Goal: Find specific page/section: Find specific page/section

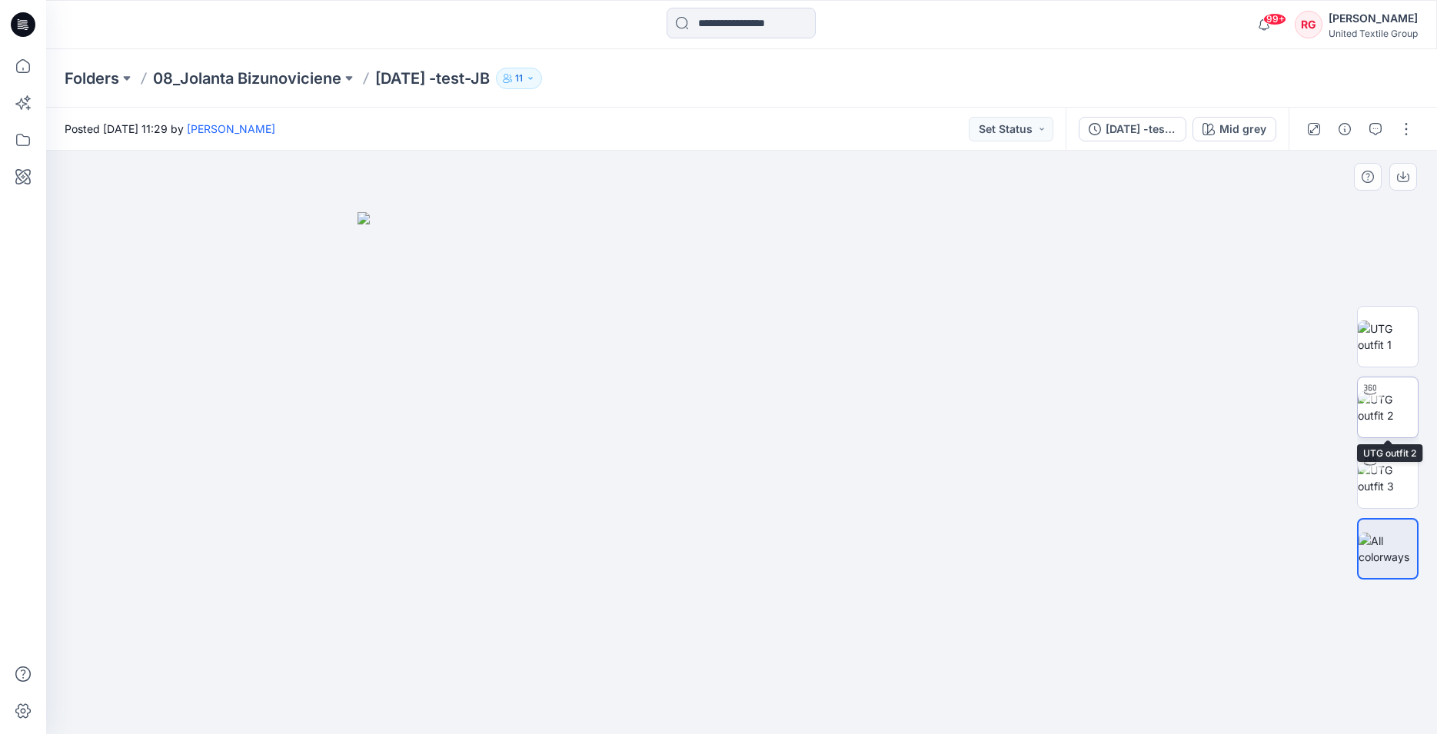
click at [1393, 407] on img at bounding box center [1388, 407] width 60 height 32
drag, startPoint x: 754, startPoint y: 203, endPoint x: 768, endPoint y: 371, distance: 168.3
click at [768, 371] on img at bounding box center [741, 414] width 1032 height 641
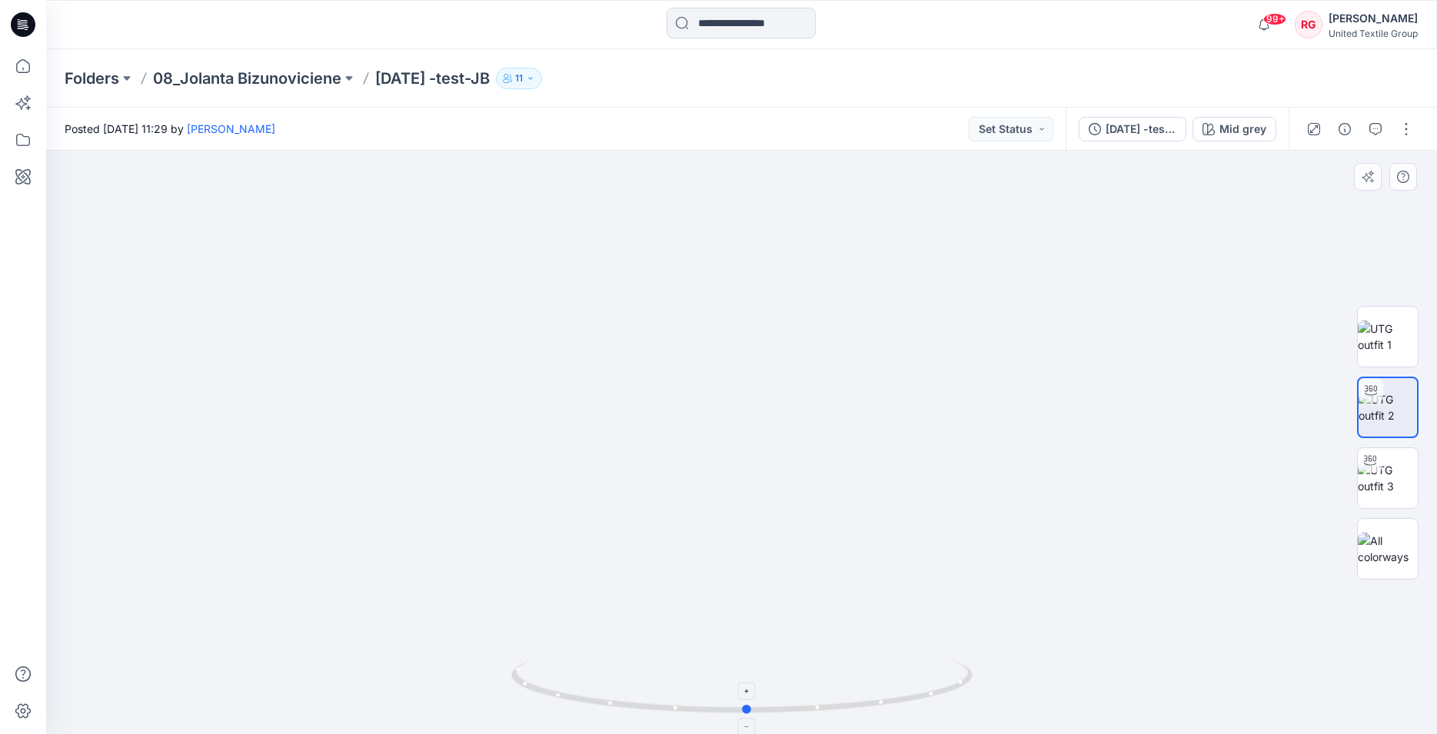
click at [748, 713] on circle at bounding box center [747, 709] width 9 height 9
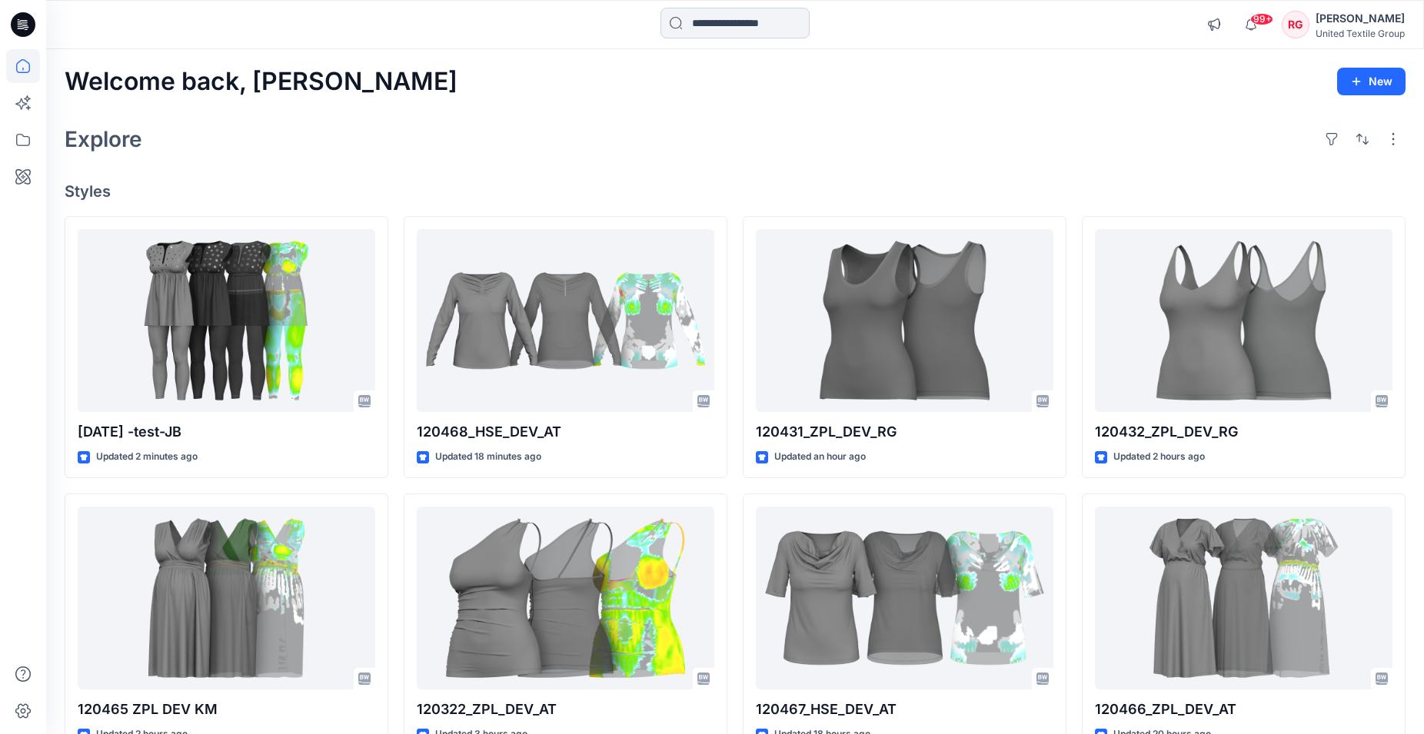
click at [741, 19] on input at bounding box center [735, 23] width 149 height 31
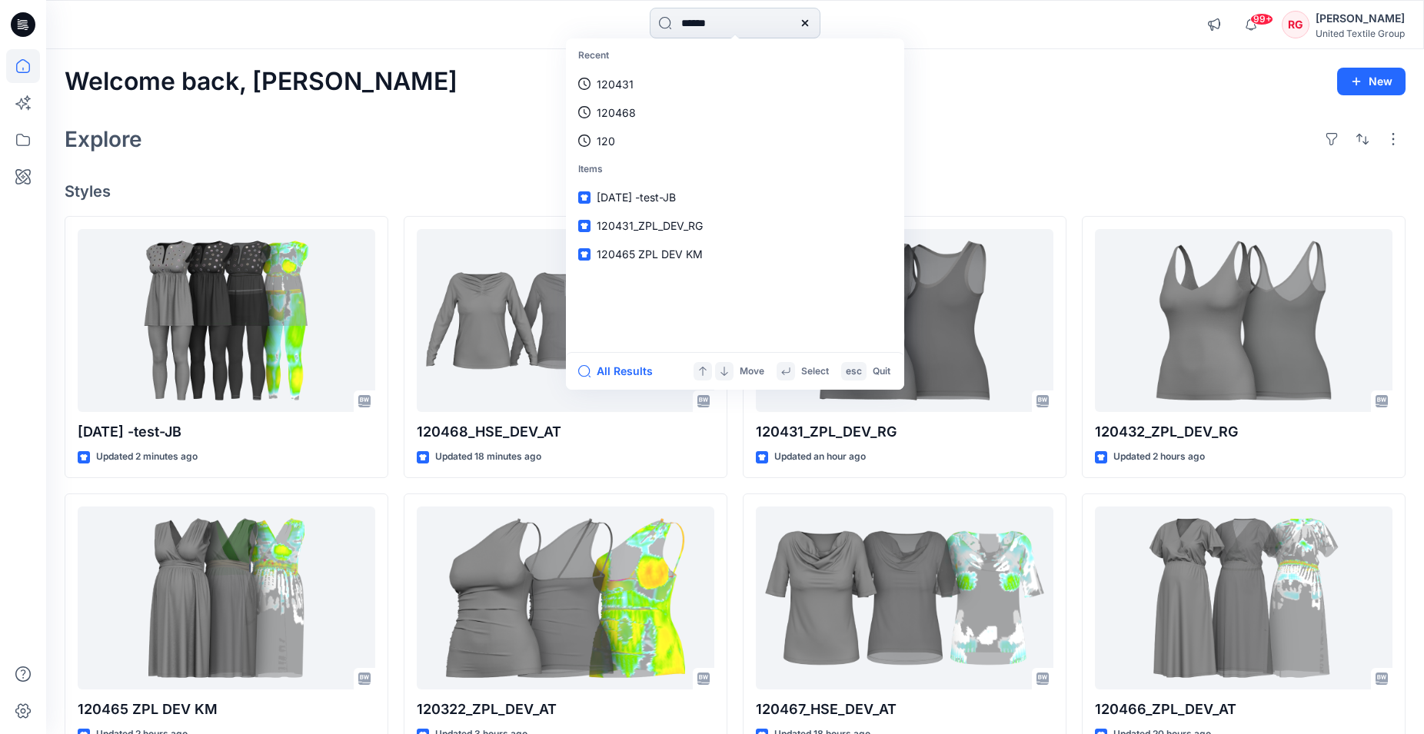
type input "******"
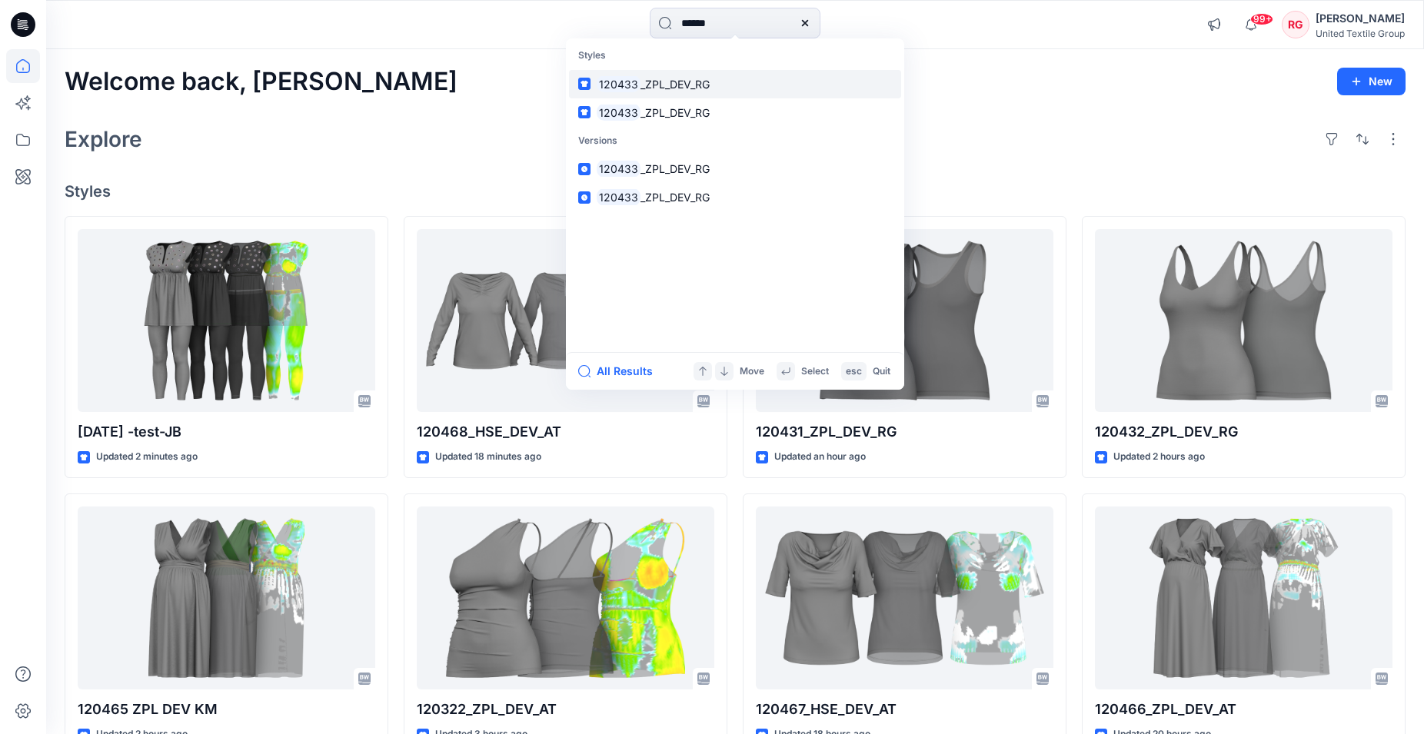
click at [674, 81] on span "_ZPL_DEV_RG" at bounding box center [675, 84] width 69 height 13
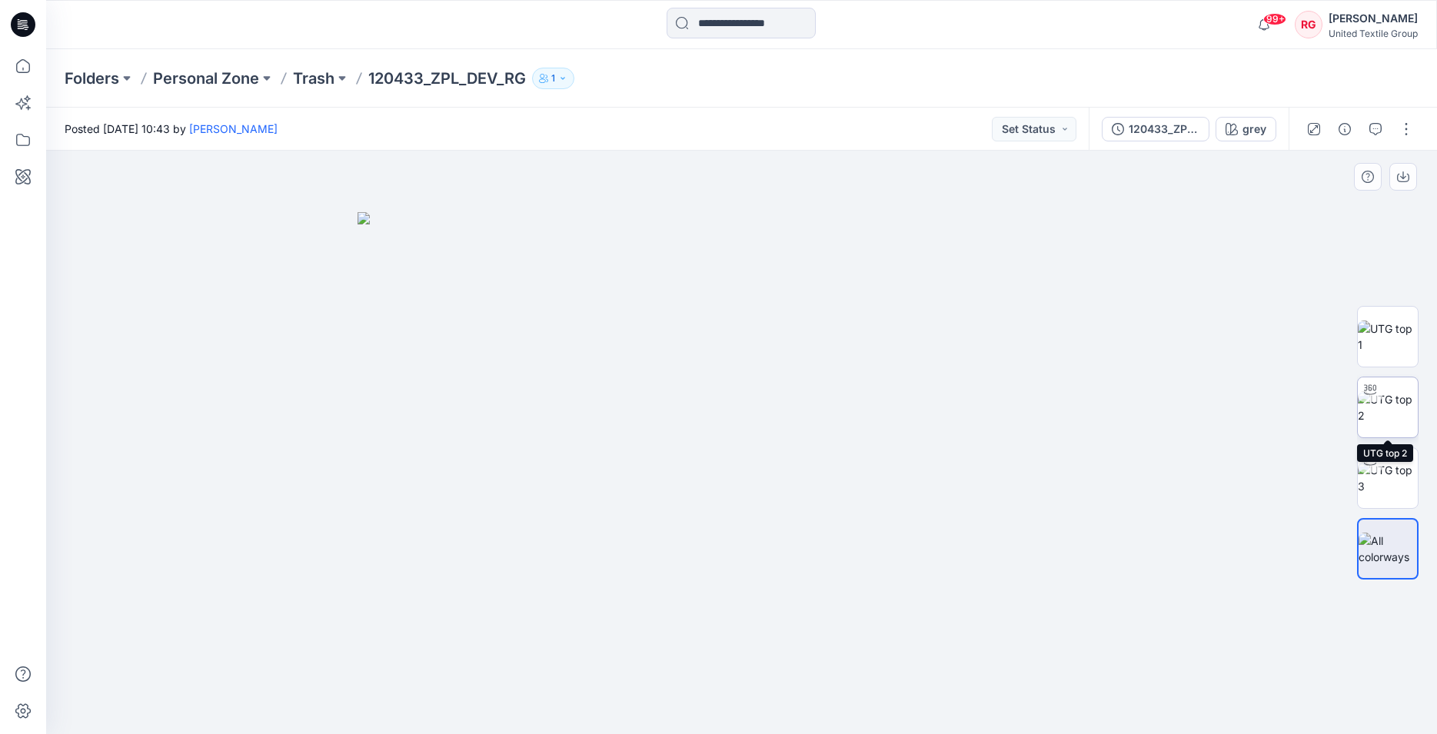
click at [1386, 413] on img at bounding box center [1388, 407] width 60 height 32
drag, startPoint x: 743, startPoint y: 711, endPoint x: 1023, endPoint y: 693, distance: 280.5
click at [1023, 693] on div at bounding box center [741, 443] width 1391 height 584
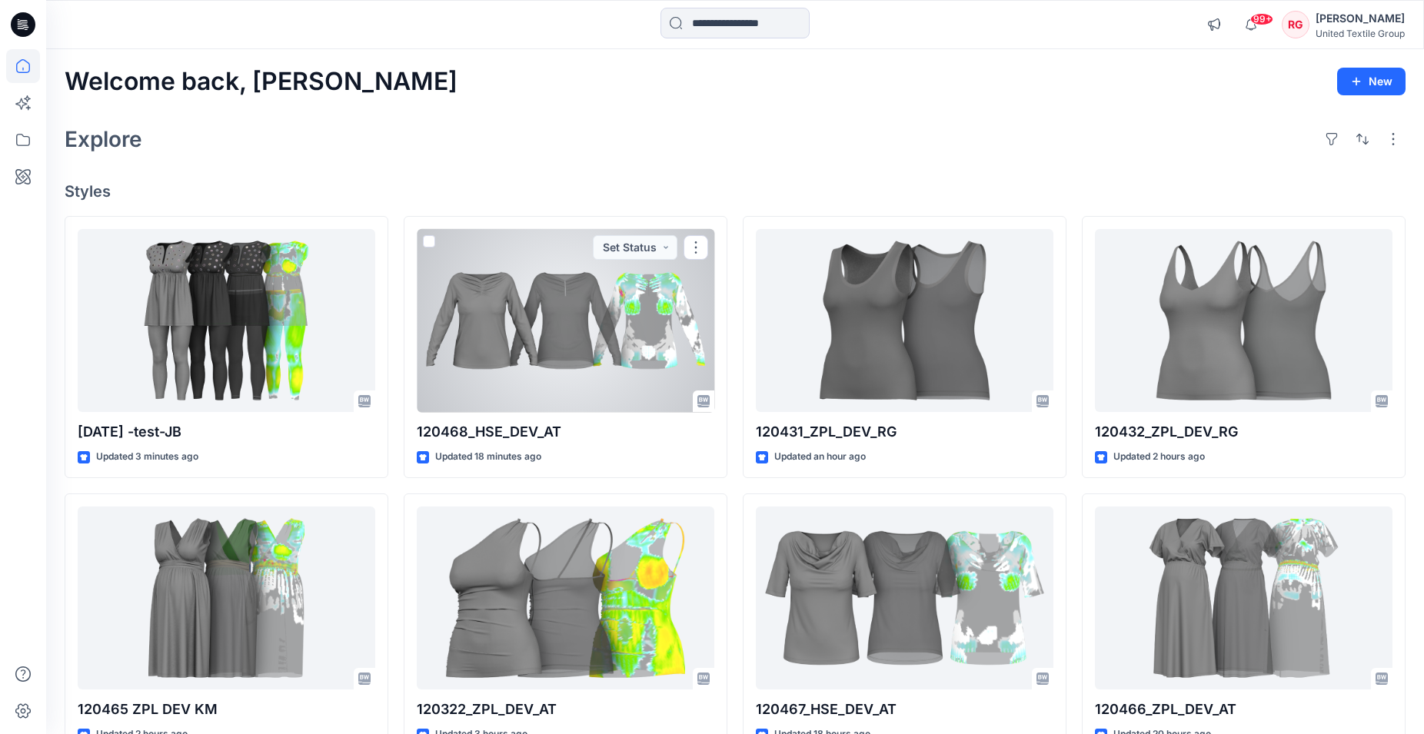
click at [544, 290] on div at bounding box center [566, 321] width 298 height 184
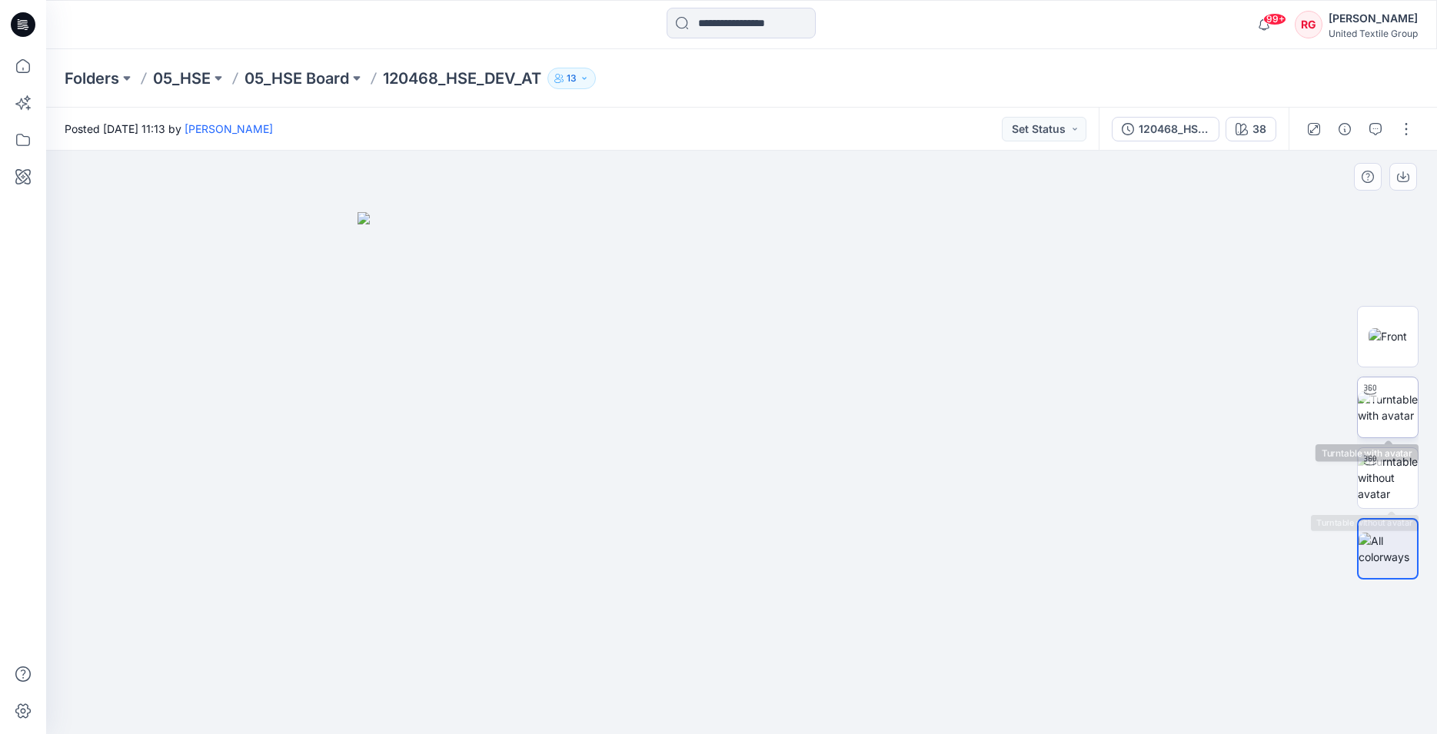
click at [1390, 400] on img at bounding box center [1388, 407] width 60 height 32
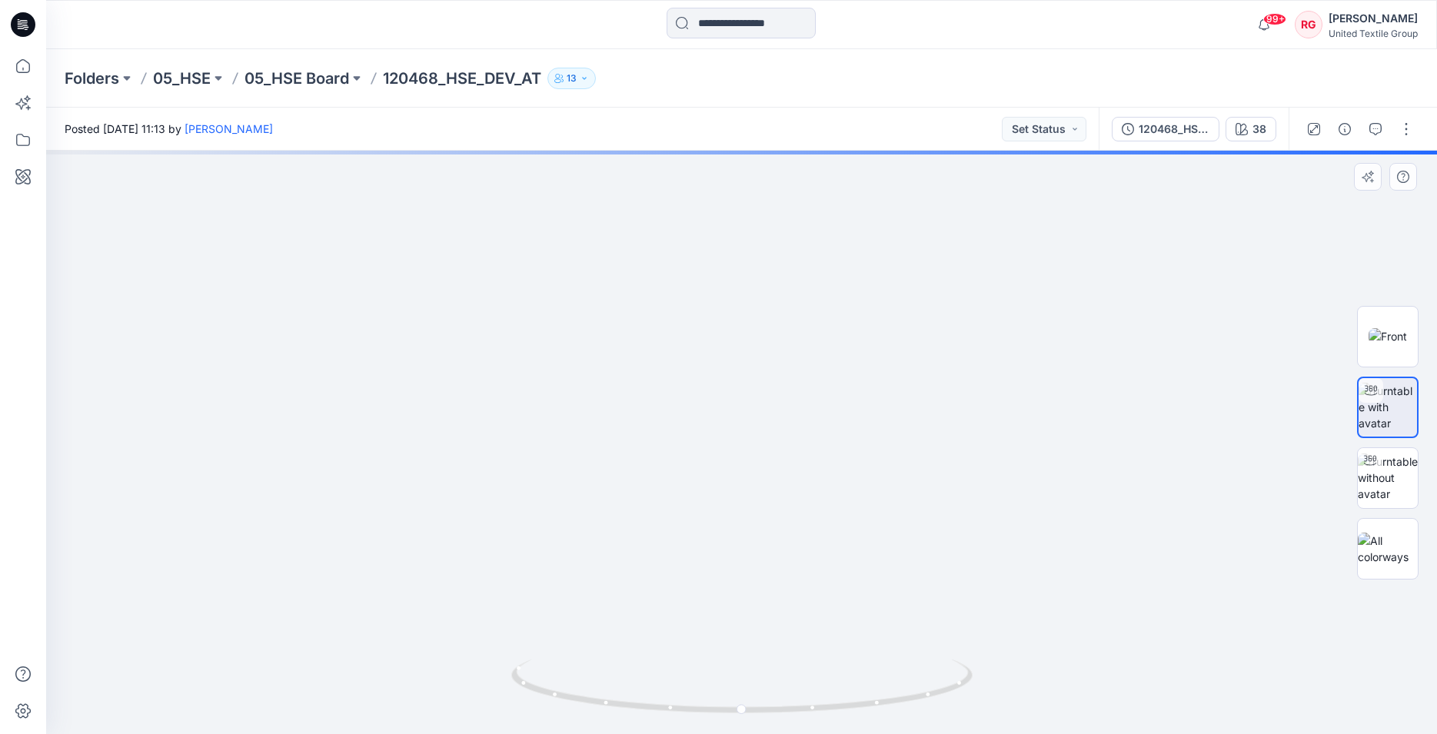
drag, startPoint x: 736, startPoint y: 267, endPoint x: 711, endPoint y: 438, distance: 172.6
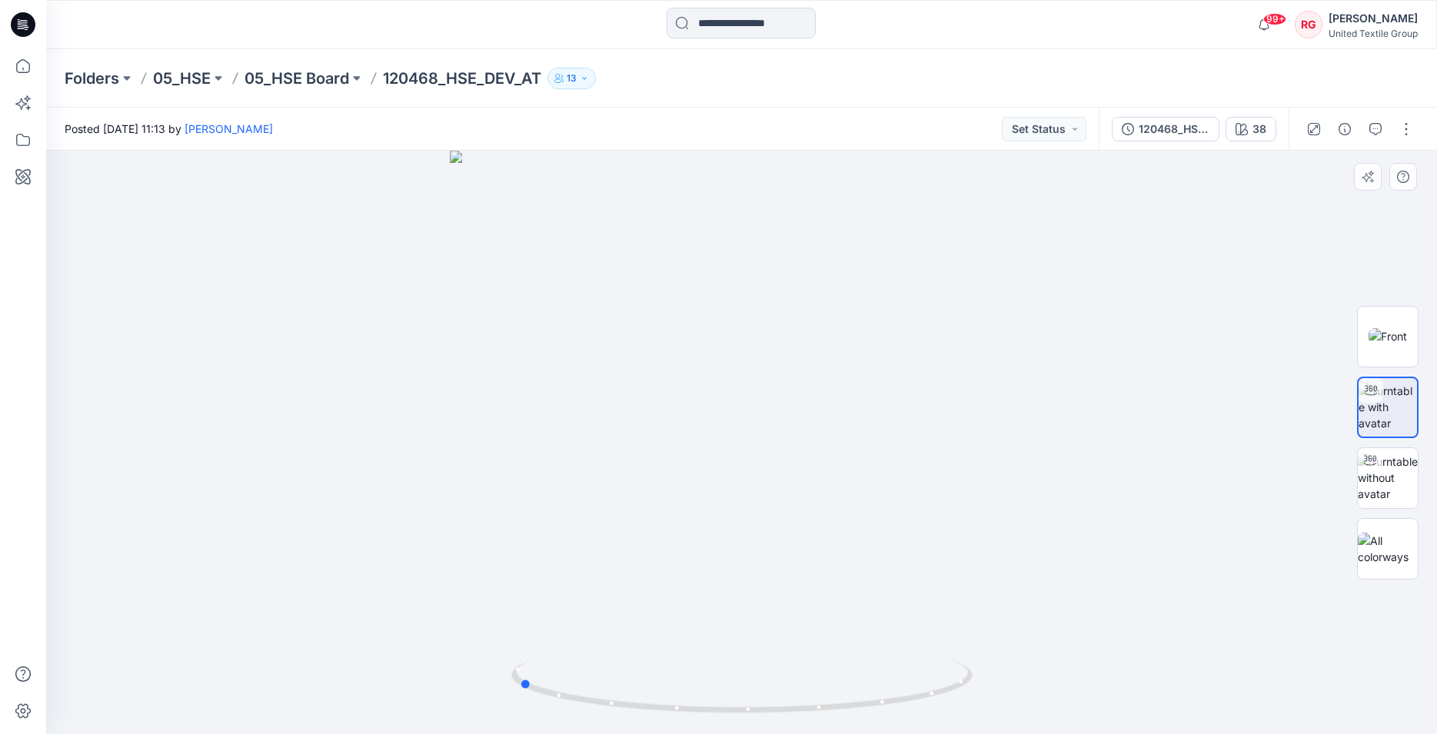
drag, startPoint x: 741, startPoint y: 713, endPoint x: 817, endPoint y: 250, distance: 469.2
click at [979, 681] on div at bounding box center [741, 443] width 1391 height 584
